Goal: Check status: Check status

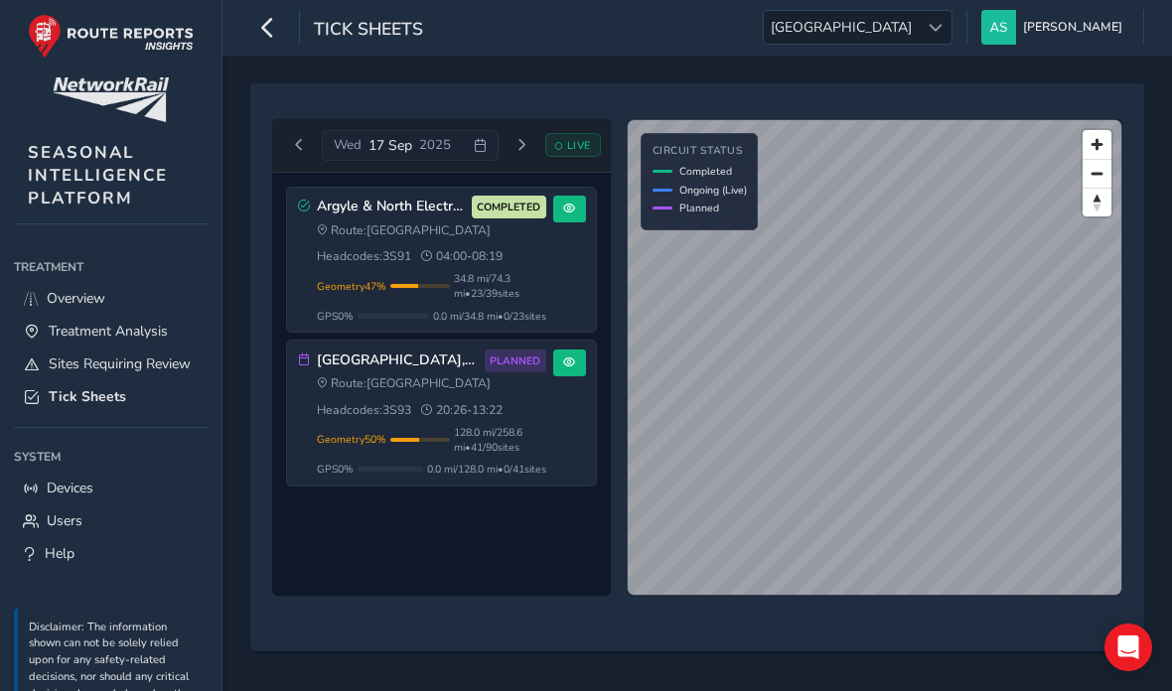
click at [515, 263] on div "Route: Scotland Headcodes: 3S91 04:00 - 08:19" at bounding box center [431, 244] width 229 height 43
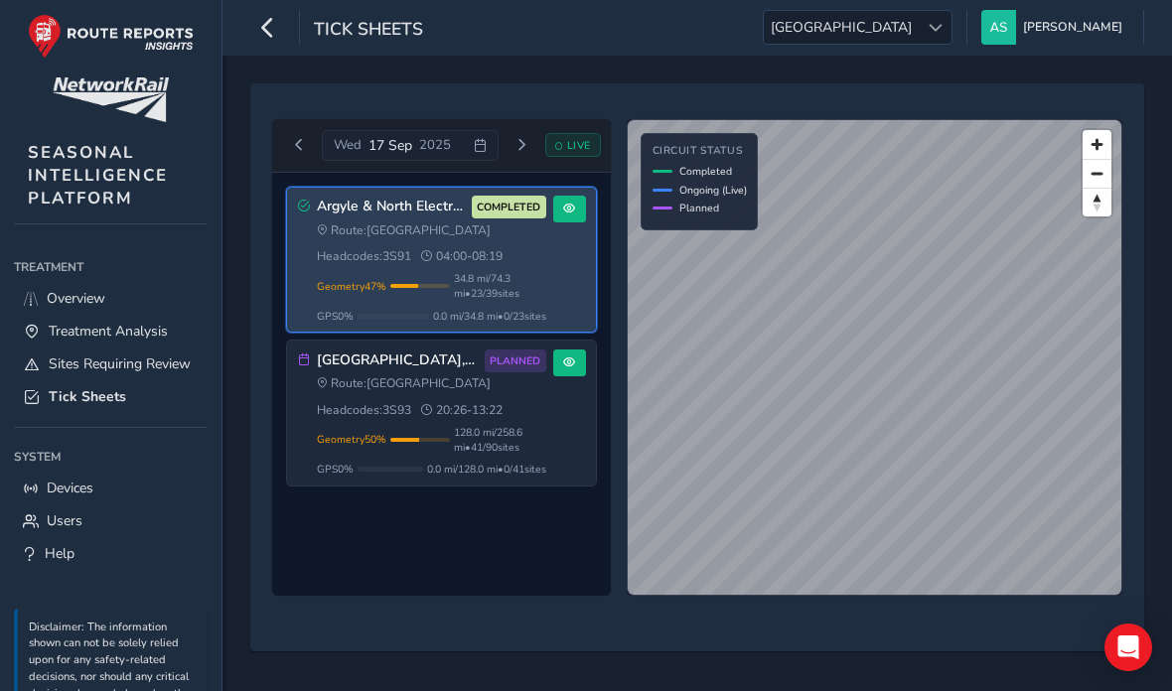
click at [566, 444] on div "[GEOGRAPHIC_DATA], [GEOGRAPHIC_DATA], [GEOGRAPHIC_DATA] 3S93 PLANNED Route: [GE…" at bounding box center [441, 413] width 309 height 145
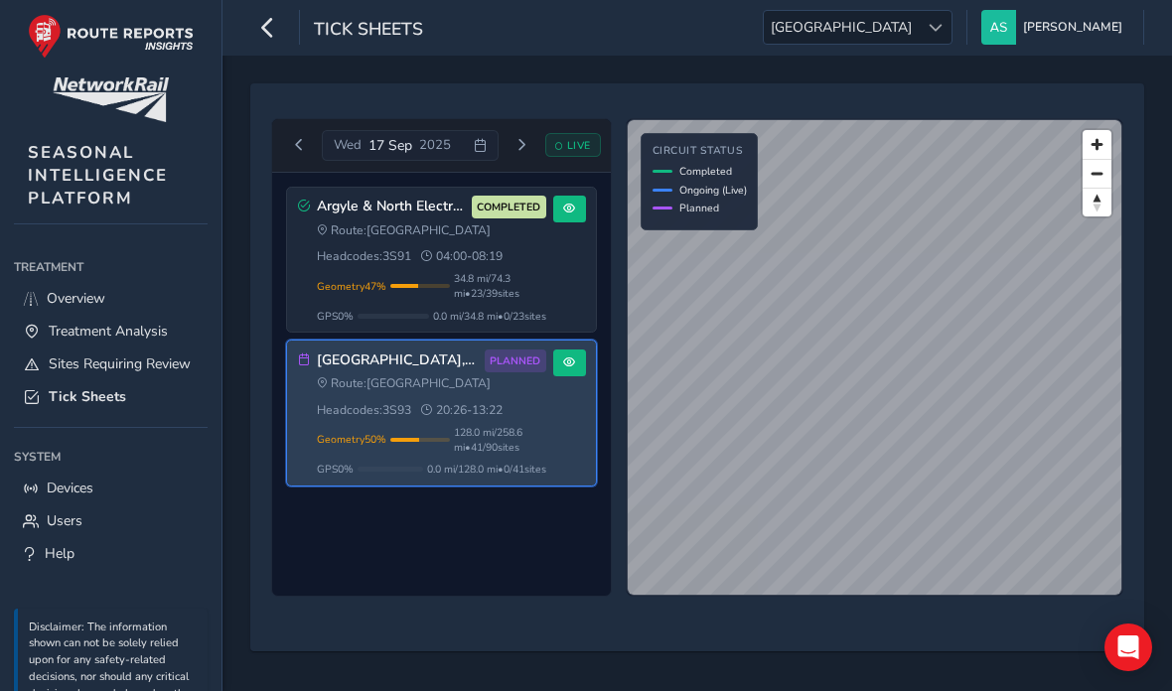
click at [521, 437] on span "128.0 mi / 258.6 mi • 41 / 90 sites" at bounding box center [500, 440] width 92 height 30
click at [528, 597] on div "Argyle & North Electrics - 3S91 AM COMPLETED Route: [GEOGRAPHIC_DATA] Headcodes…" at bounding box center [441, 385] width 339 height 424
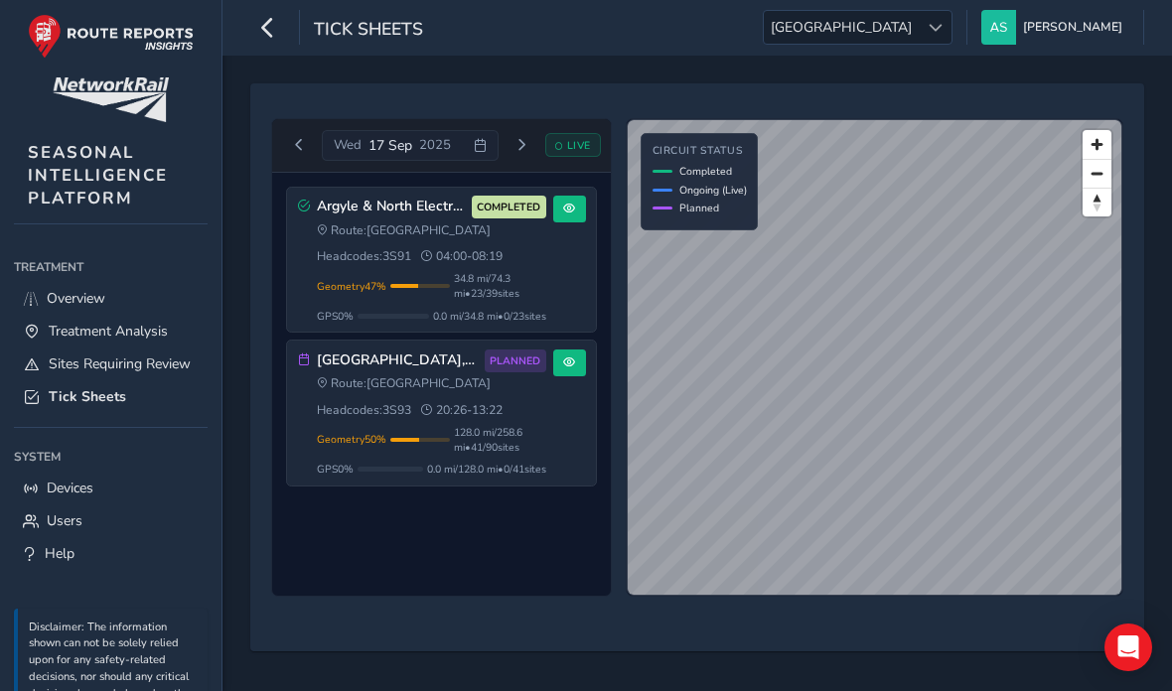
click at [533, 427] on div "[GEOGRAPHIC_DATA], [GEOGRAPHIC_DATA], [GEOGRAPHIC_DATA] 3S93 PLANNED Route: [GE…" at bounding box center [431, 413] width 229 height 127
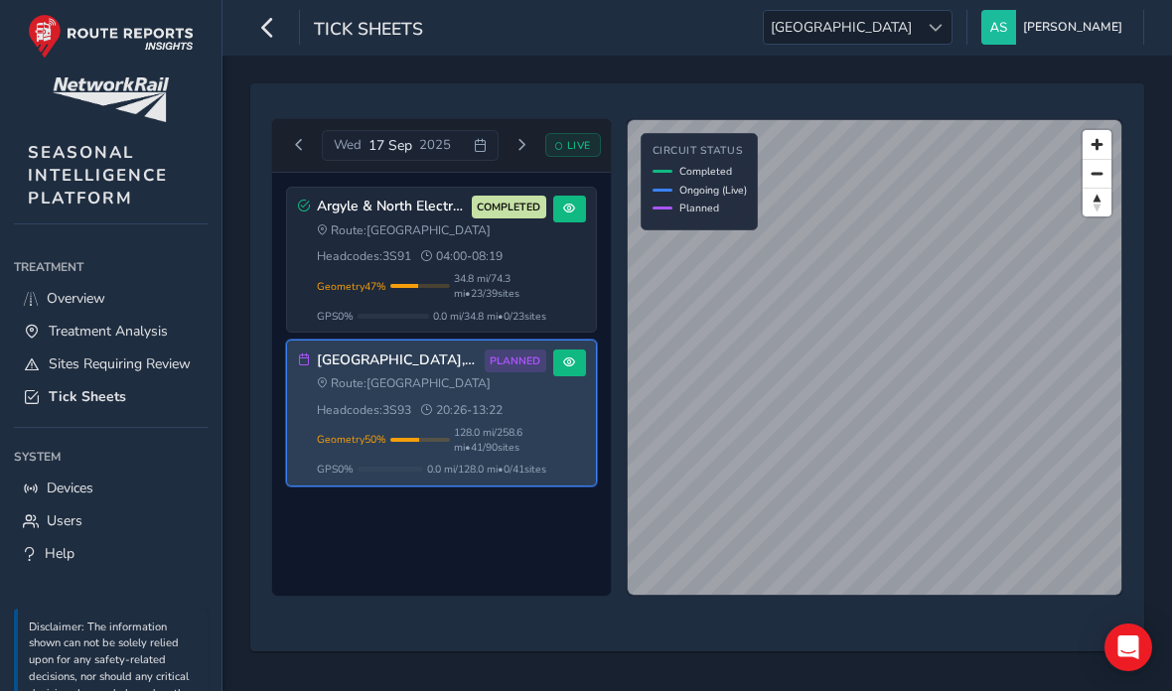
click at [521, 127] on div "[DATE] LIVE" at bounding box center [441, 146] width 339 height 54
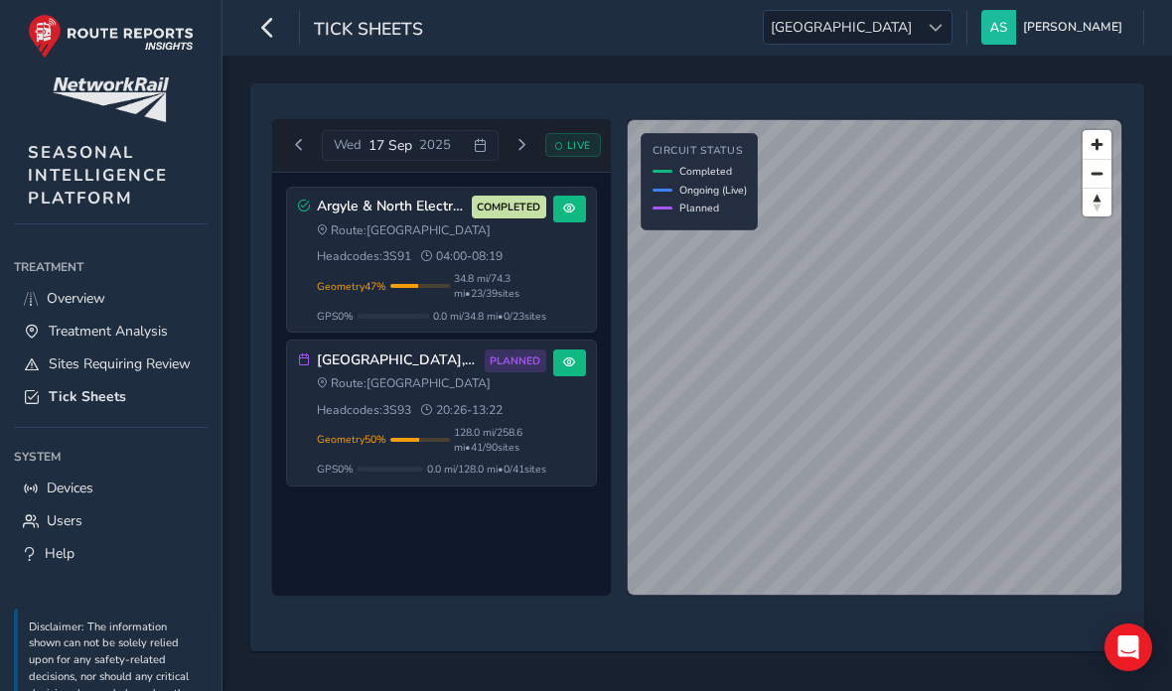
click at [521, 137] on button "Next day" at bounding box center [522, 145] width 33 height 25
click at [519, 139] on span "Next day" at bounding box center [513, 145] width 12 height 12
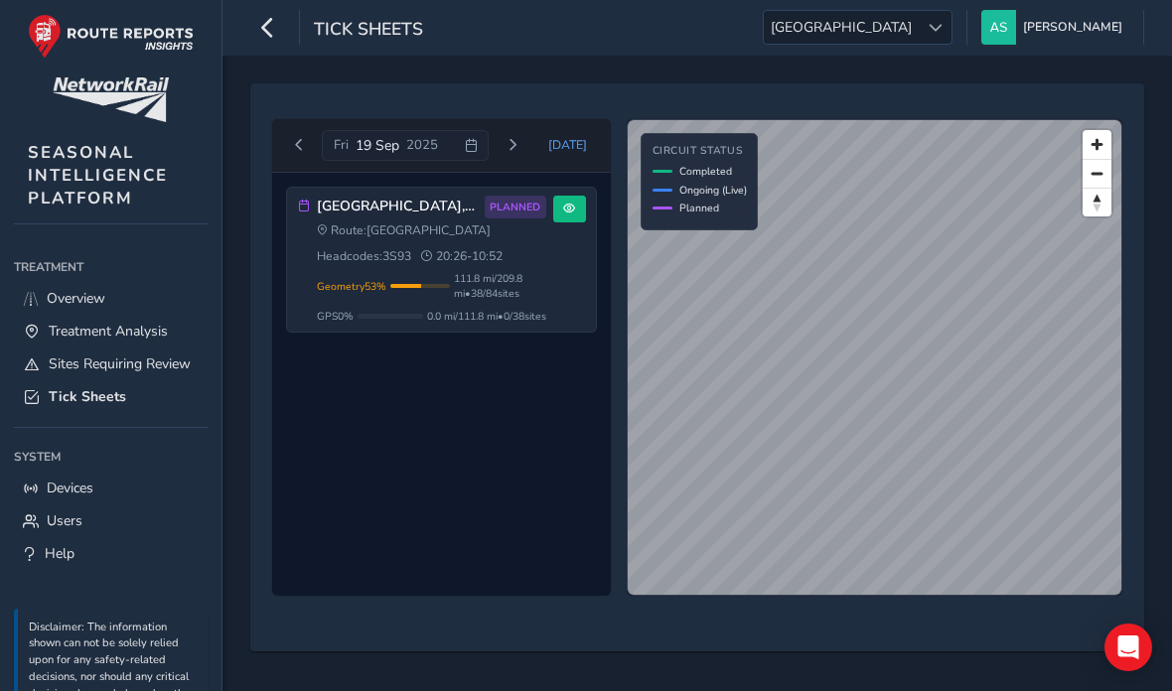
click at [522, 136] on button "Next day" at bounding box center [512, 145] width 33 height 25
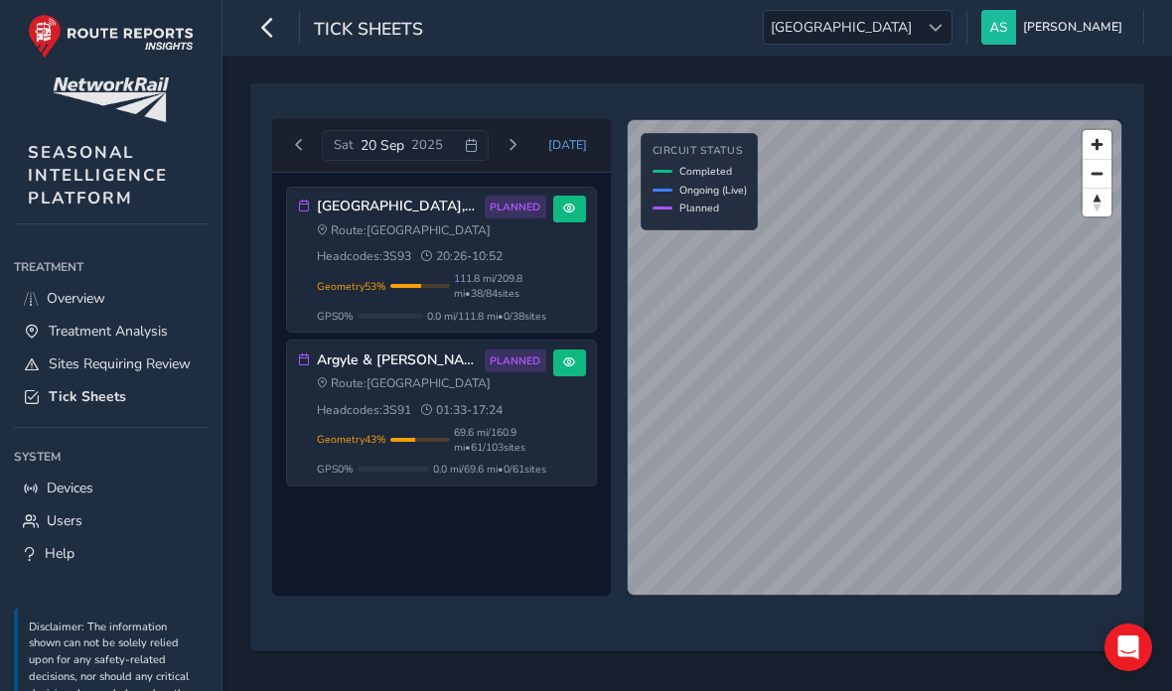
click at [517, 133] on button "Next day" at bounding box center [512, 145] width 33 height 25
click at [525, 142] on button "Next day" at bounding box center [512, 145] width 33 height 25
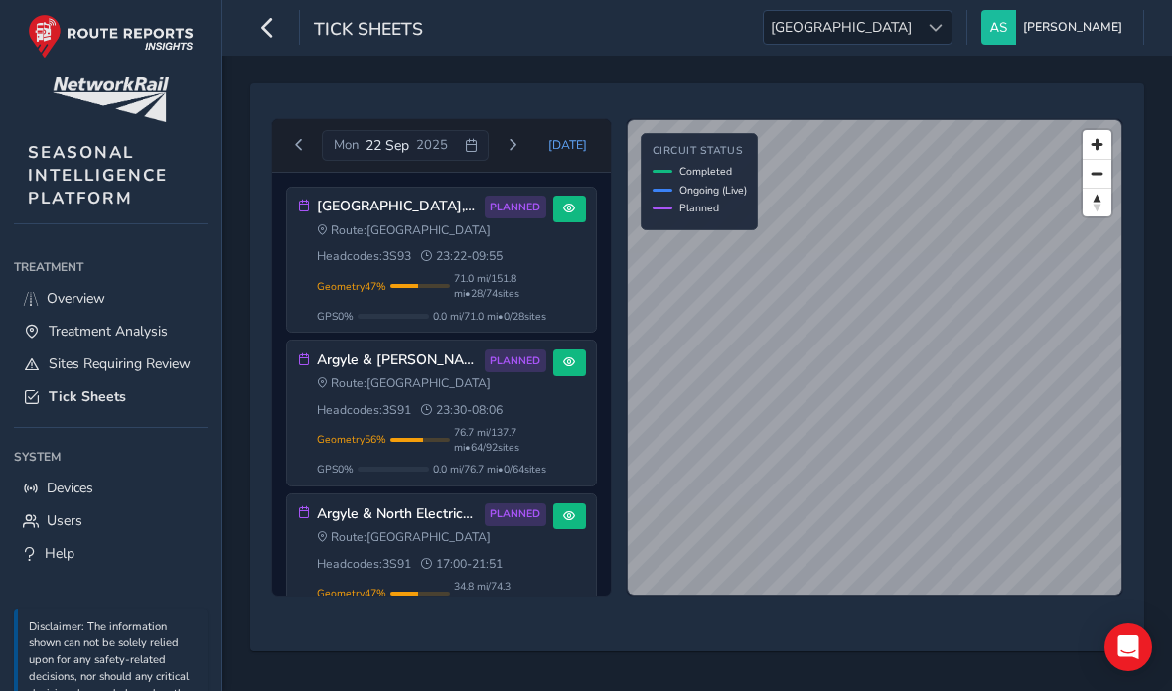
click at [919, 31] on span "[GEOGRAPHIC_DATA]" at bounding box center [841, 27] width 155 height 33
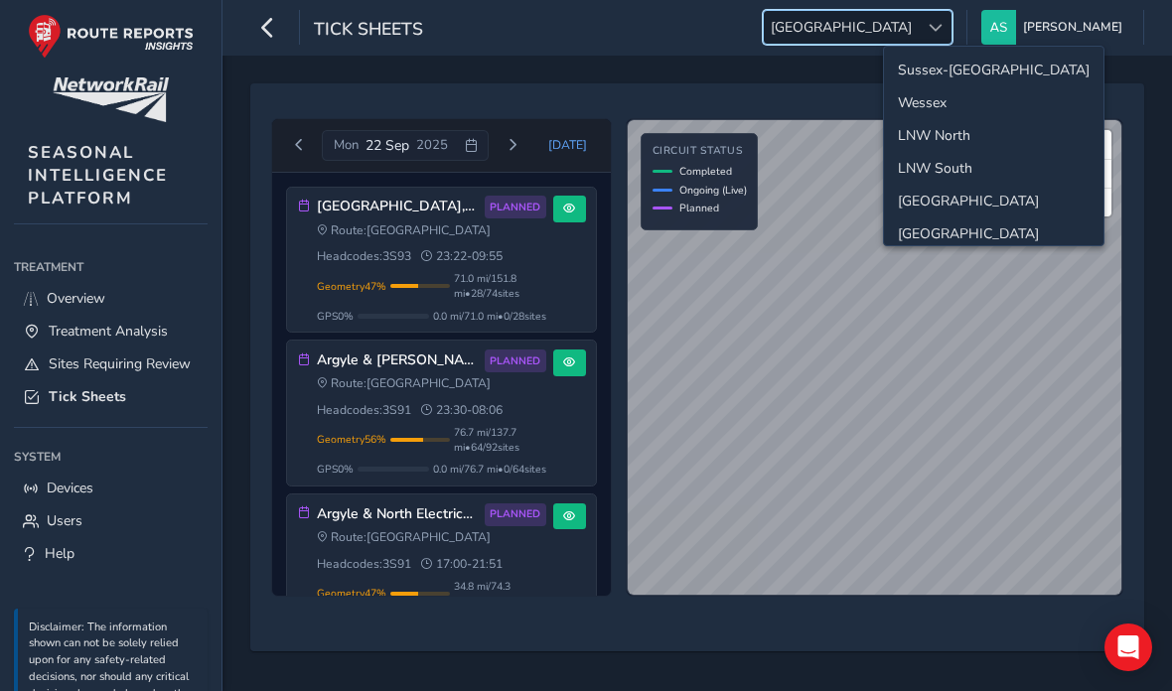
scroll to position [78, 0]
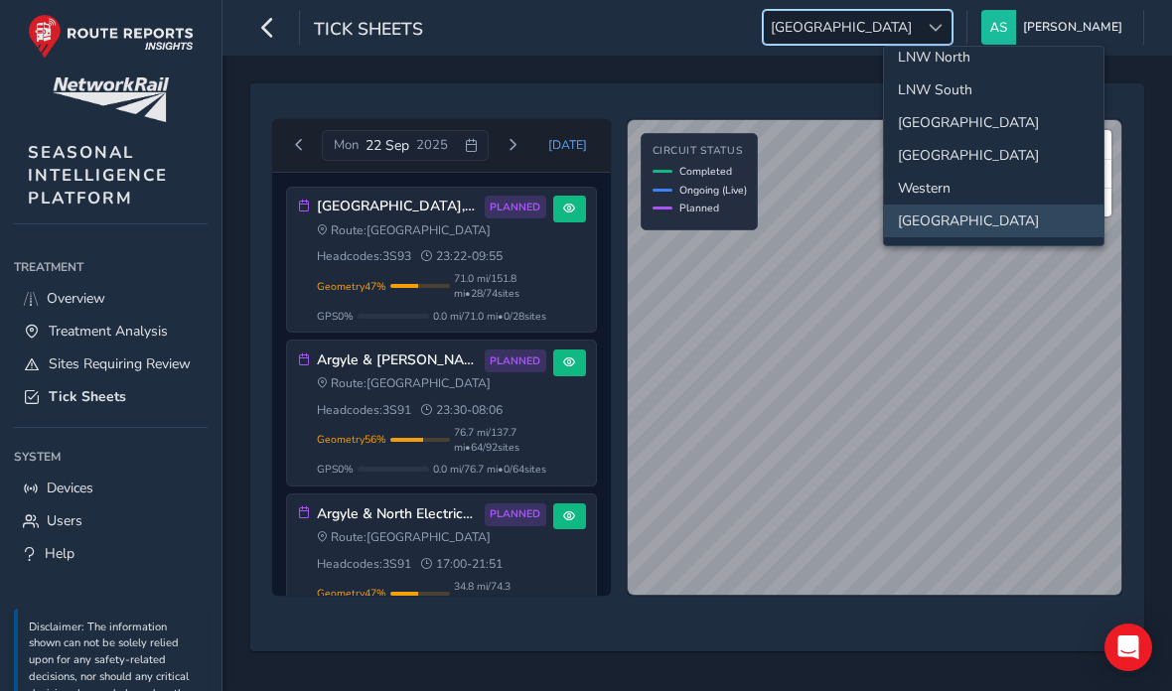
click at [970, 154] on li "[GEOGRAPHIC_DATA]" at bounding box center [994, 155] width 220 height 33
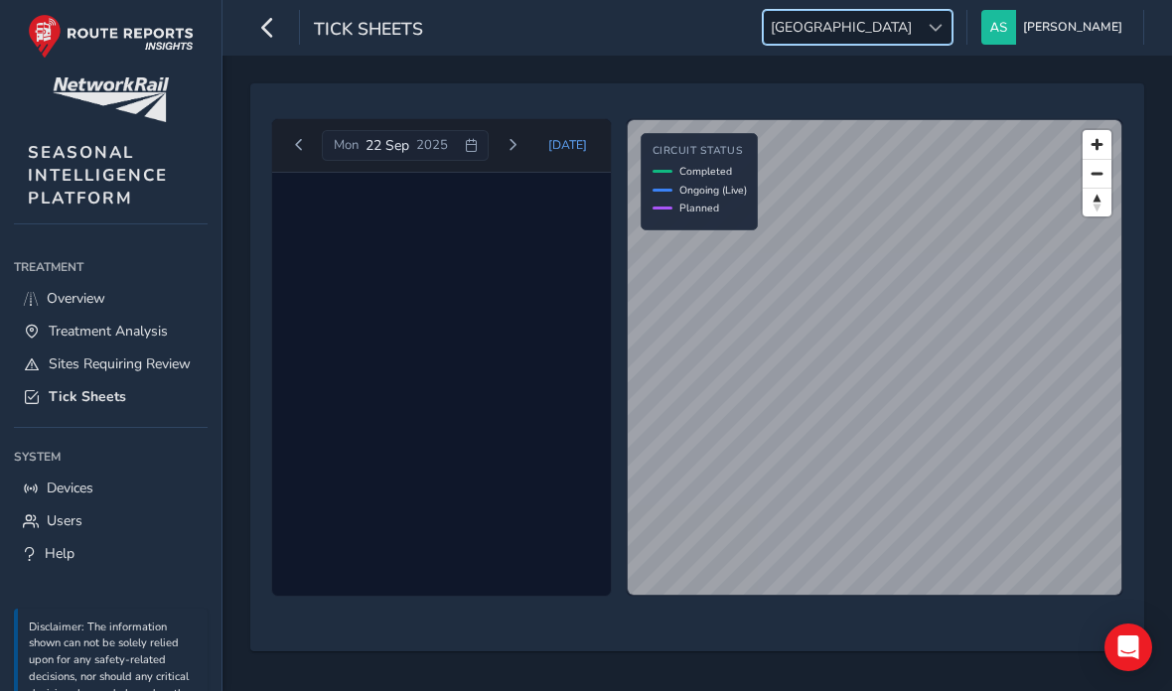
click at [519, 140] on span "Next day" at bounding box center [513, 145] width 12 height 12
click at [508, 133] on button "Next day" at bounding box center [512, 145] width 33 height 25
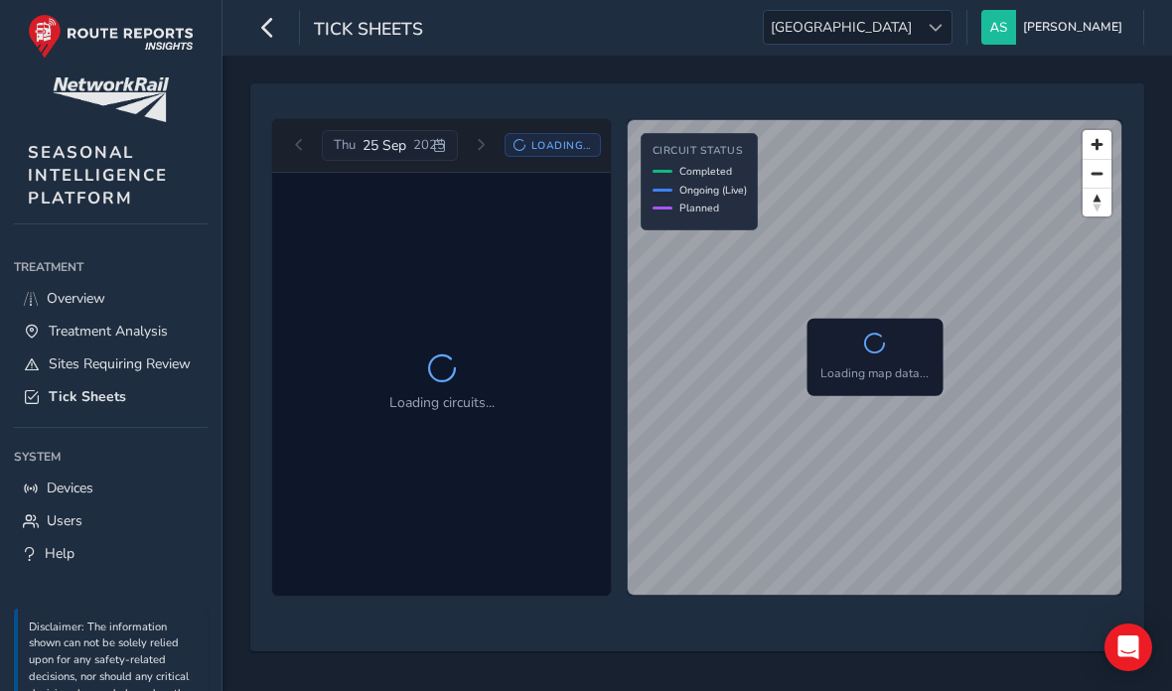
click at [508, 131] on div "[DATE] Loading..." at bounding box center [442, 146] width 318 height 32
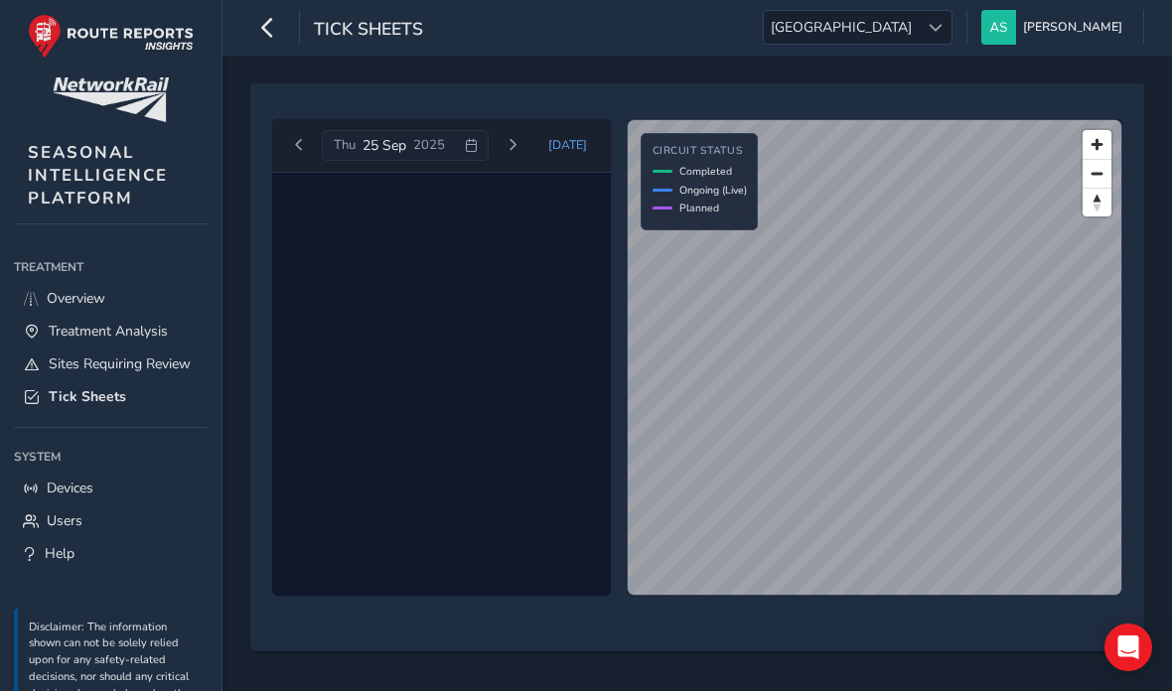
click at [506, 133] on button "Next day" at bounding box center [512, 145] width 33 height 25
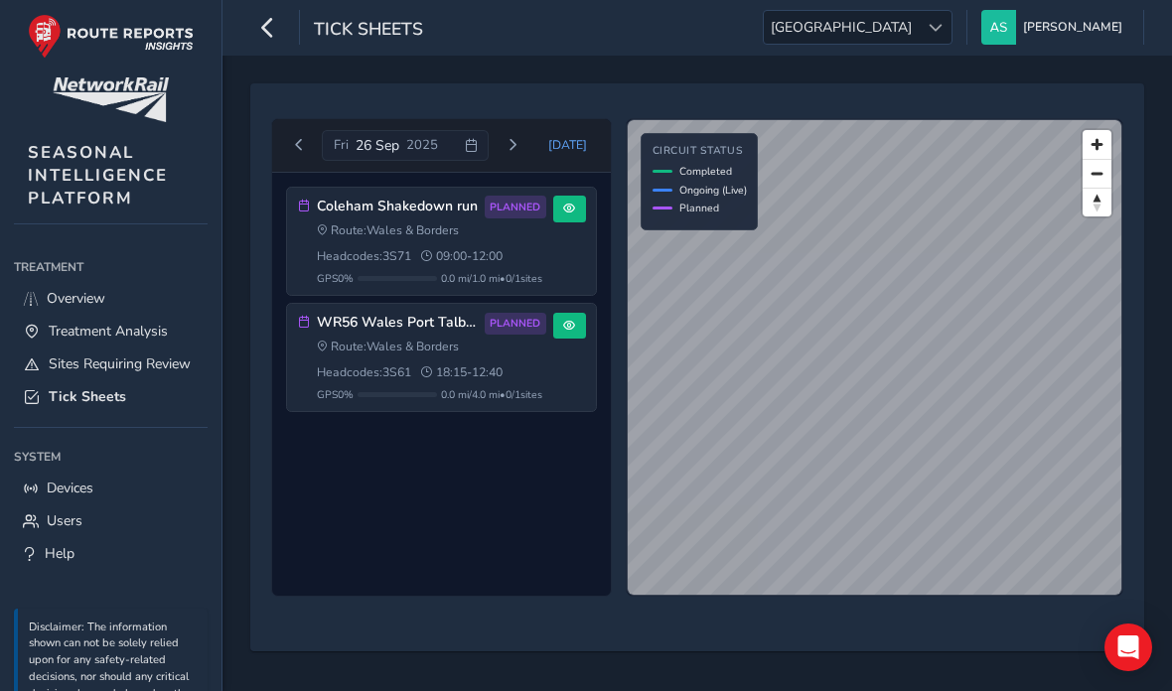
click at [519, 143] on span "Next day" at bounding box center [513, 145] width 12 height 12
